Goal: Browse casually: Explore the website without a specific task or goal

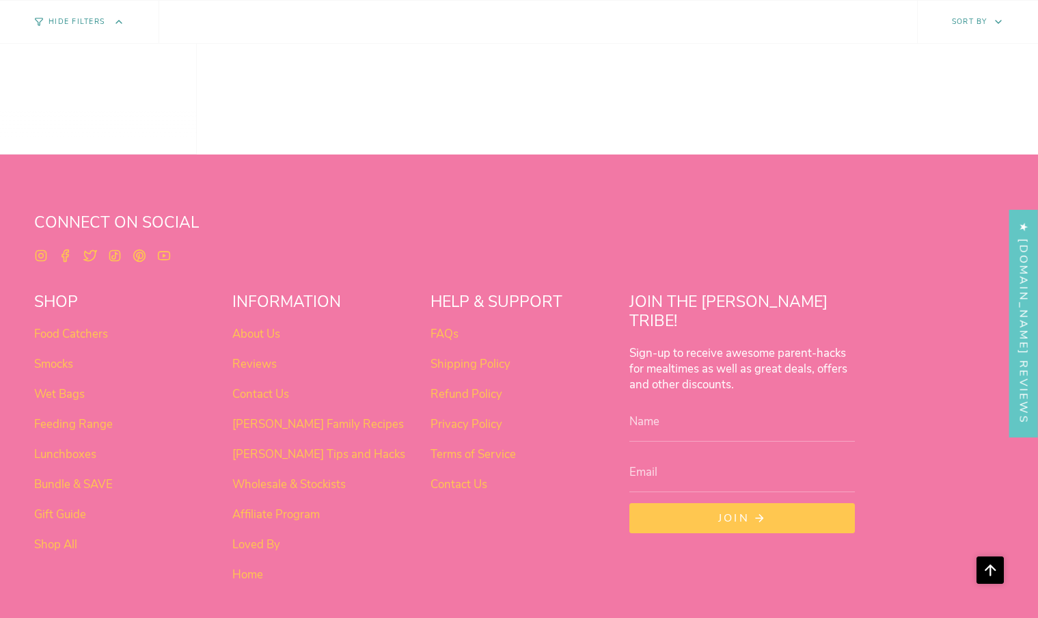
scroll to position [1090, 0]
